Goal: Task Accomplishment & Management: Manage account settings

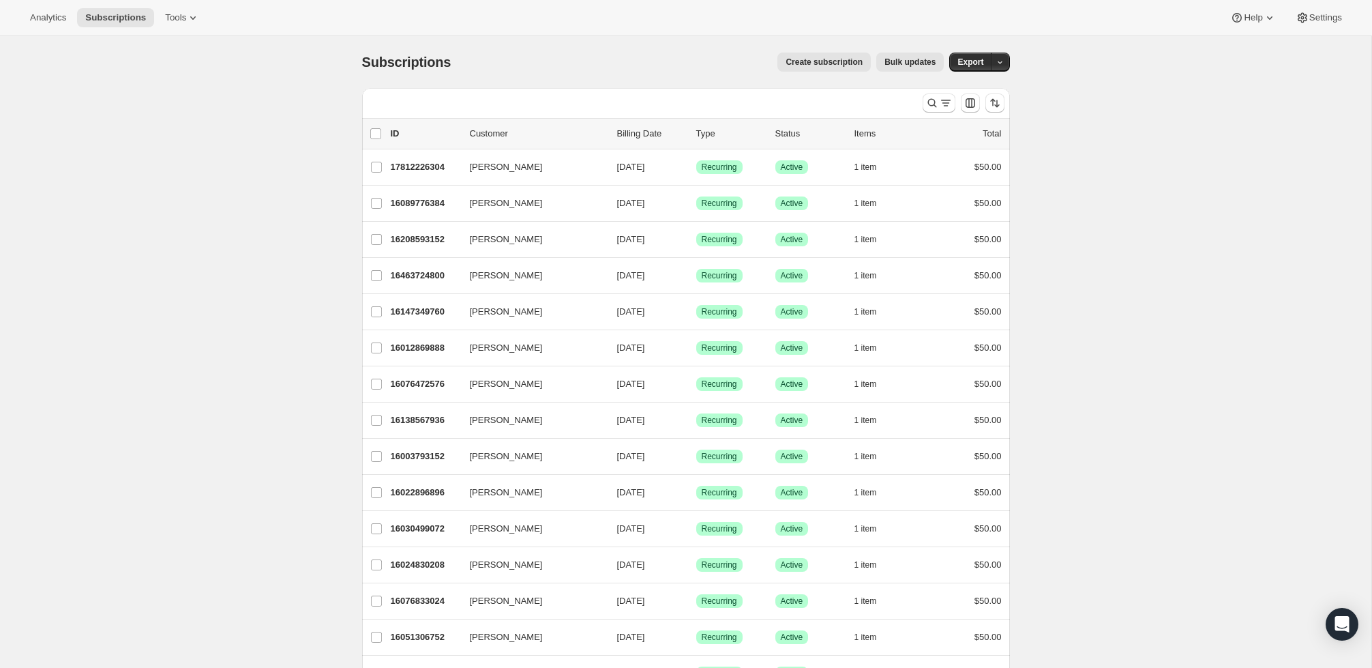
scroll to position [7, 0]
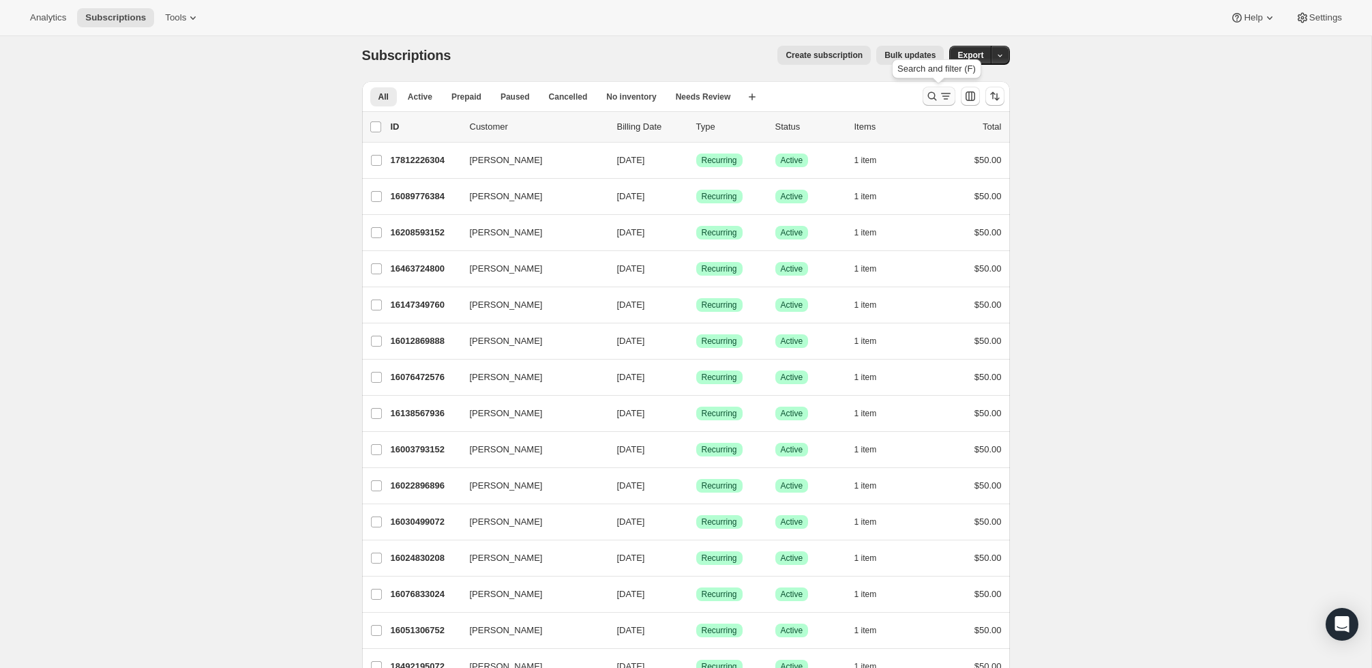
click at [940, 96] on icon "Search and filter results" at bounding box center [946, 96] width 14 height 14
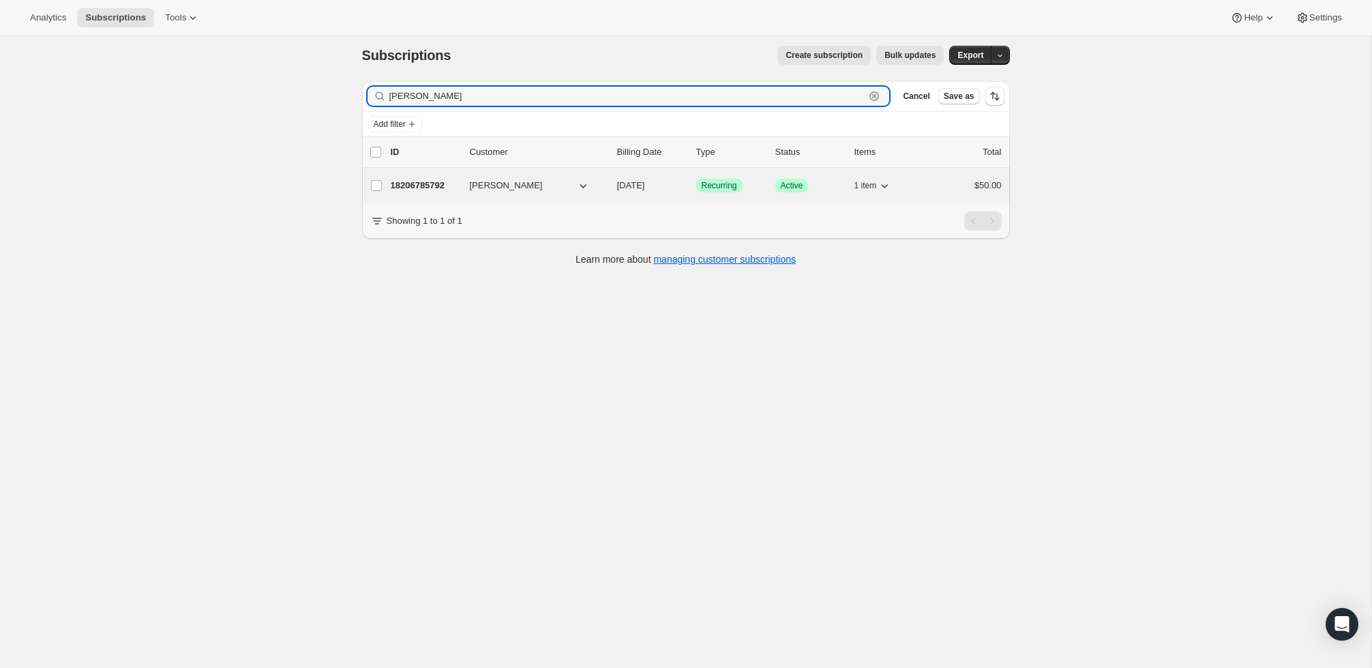
type input "[PERSON_NAME]"
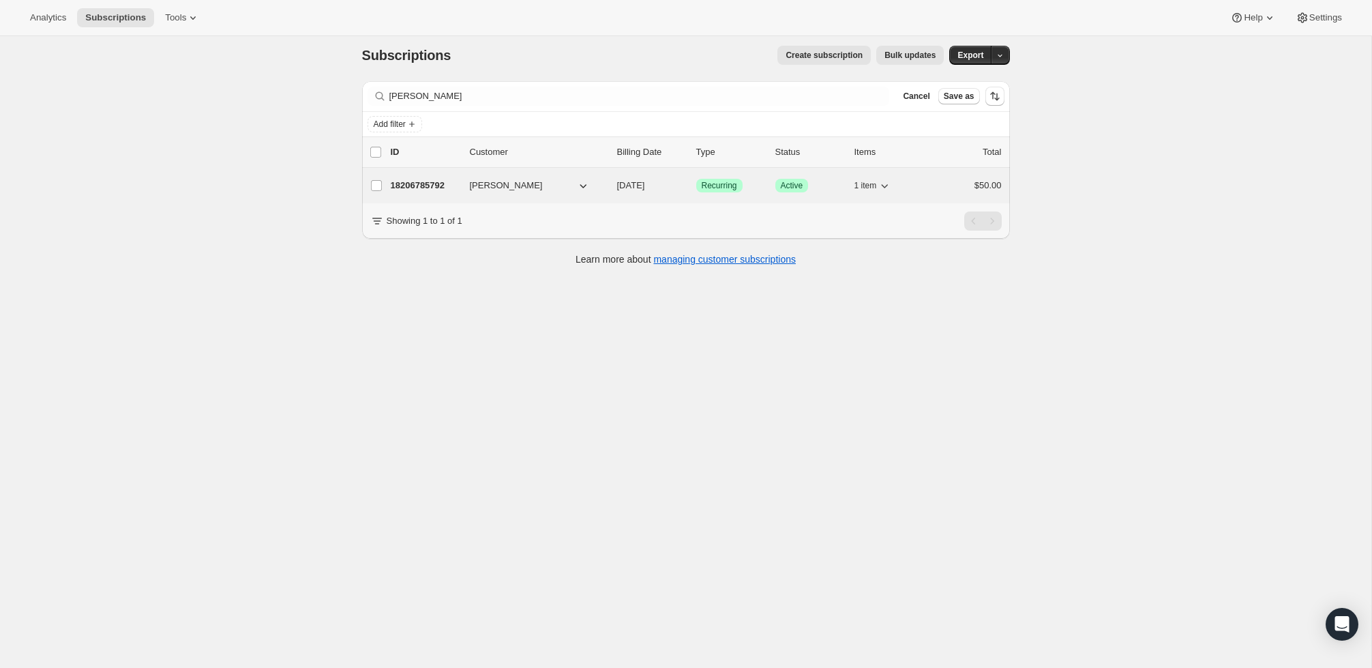
click at [781, 183] on span "Active" at bounding box center [792, 185] width 23 height 11
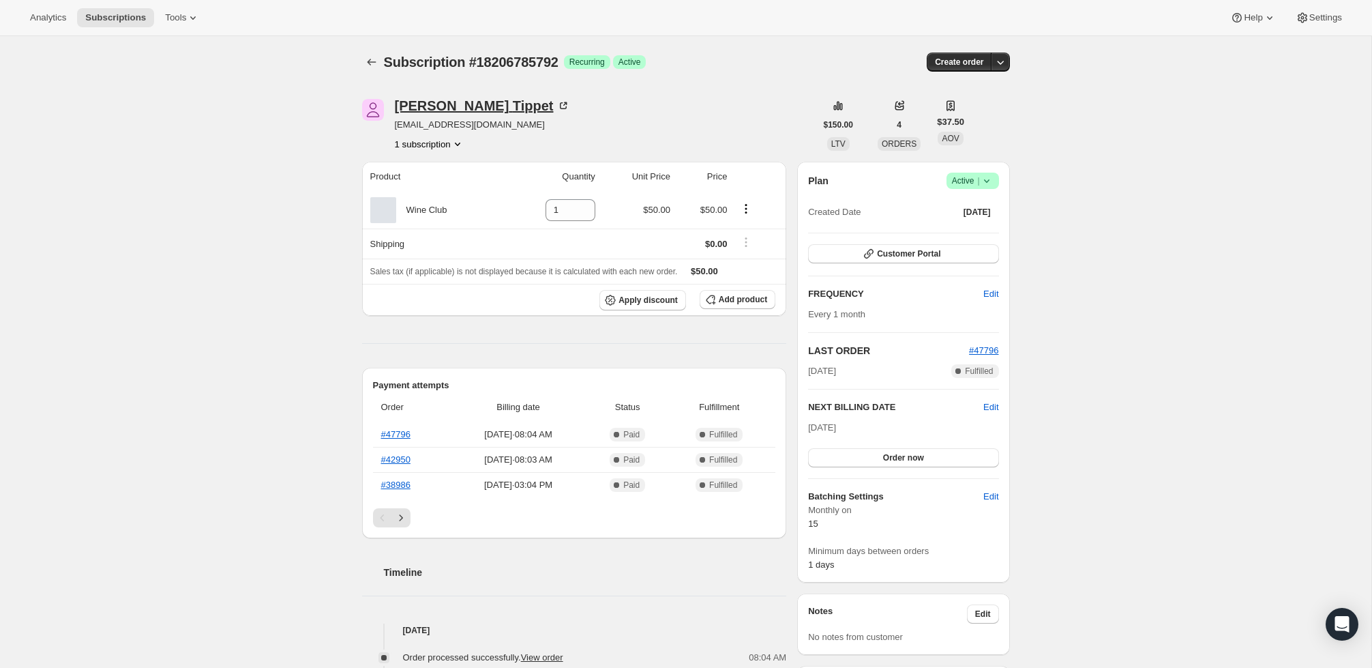
click at [432, 102] on div "[PERSON_NAME]" at bounding box center [482, 106] width 175 height 14
